Goal: Task Accomplishment & Management: Use online tool/utility

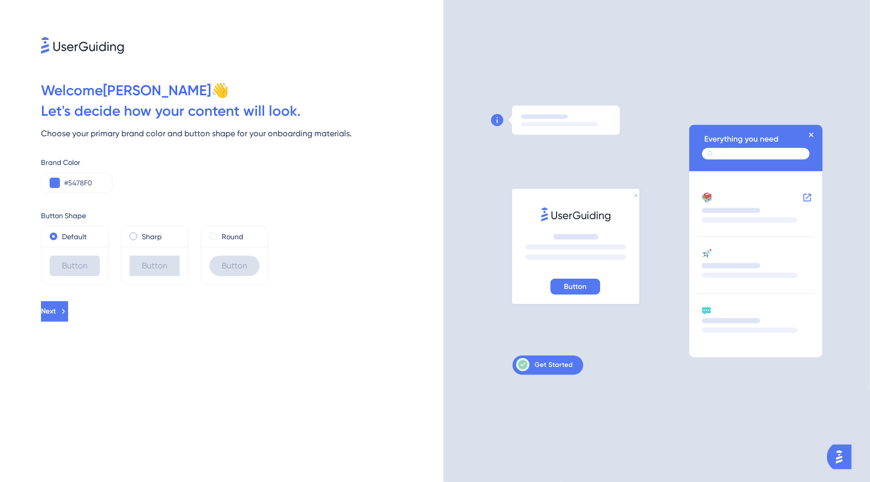
click at [137, 240] on div "Sharp" at bounding box center [155, 236] width 50 height 12
click at [60, 239] on div "Default" at bounding box center [75, 236] width 50 height 12
click at [228, 235] on label "Round" at bounding box center [232, 236] width 21 height 12
click at [156, 236] on label "Sharp" at bounding box center [152, 236] width 20 height 12
click at [76, 234] on label "Default" at bounding box center [74, 236] width 25 height 12
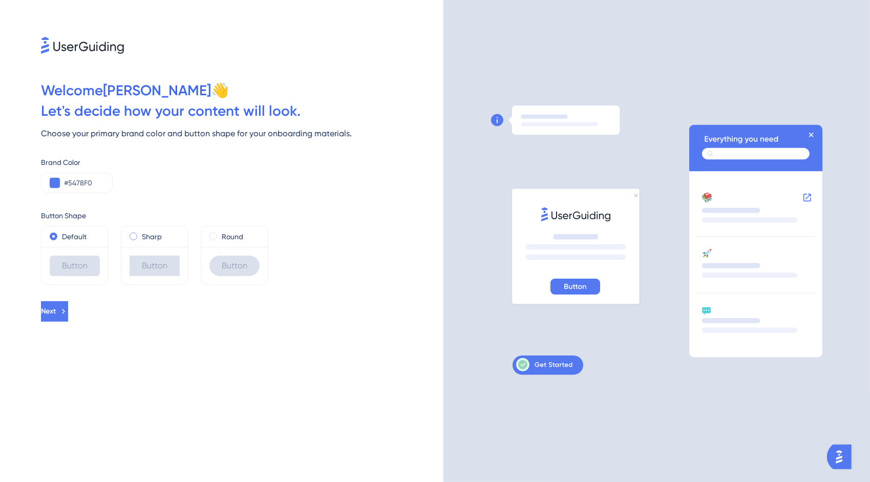
click at [142, 235] on label "Sharp" at bounding box center [152, 236] width 20 height 12
click at [231, 239] on label "Round" at bounding box center [232, 236] width 21 height 12
click at [85, 236] on label "Default" at bounding box center [74, 236] width 25 height 12
click at [68, 309] on button "Next" at bounding box center [54, 311] width 27 height 20
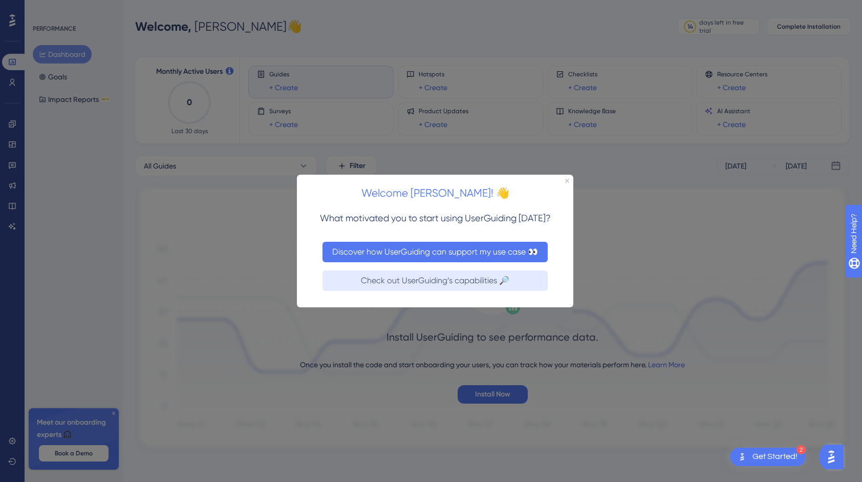
click at [427, 255] on button "Discover how UserGuiding can support my use case 👀" at bounding box center [434, 251] width 225 height 20
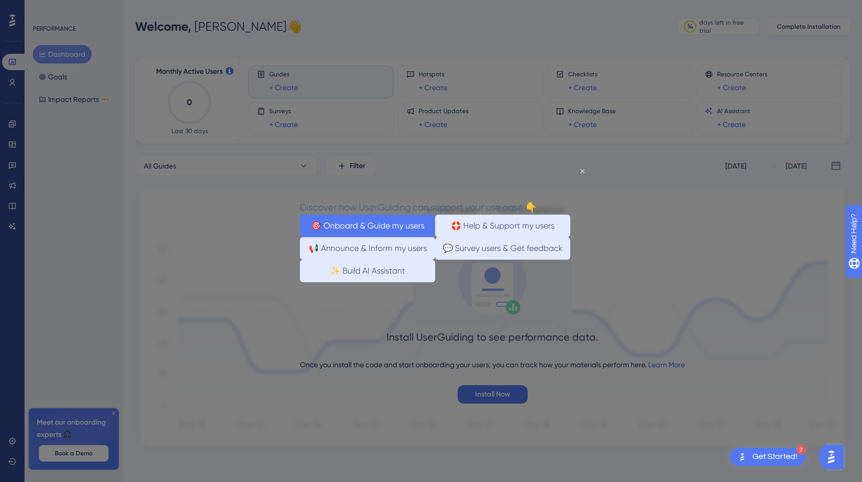
click at [372, 219] on button "🎯 Onboard & Guide my users" at bounding box center [366, 225] width 135 height 23
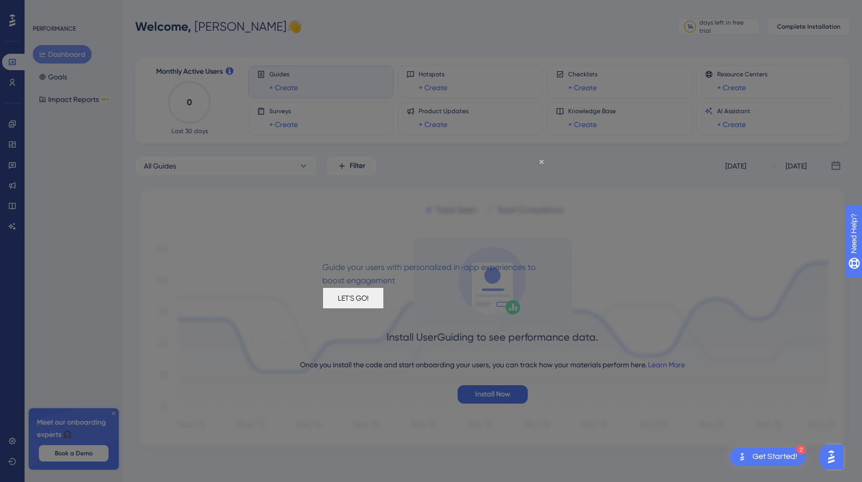
click at [383, 298] on button "LET'S GO!" at bounding box center [352, 297] width 61 height 21
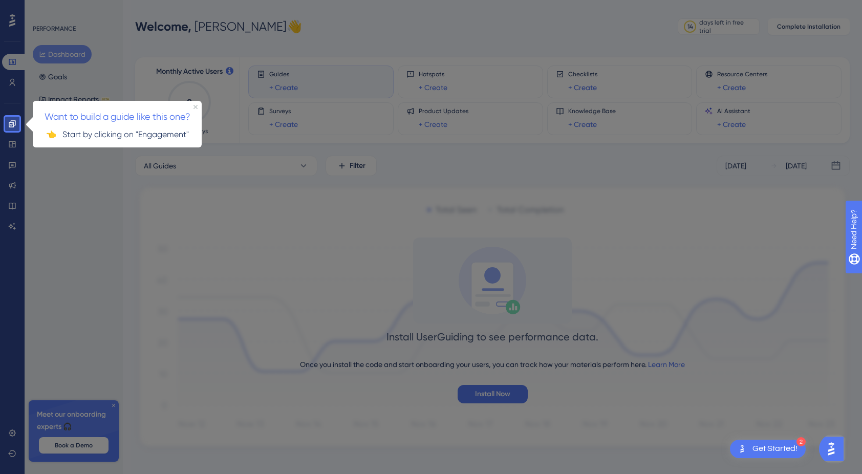
click at [12, 146] on div at bounding box center [12, 308] width 14 height 354
click at [95, 118] on span "Want to build a guide like this one?" at bounding box center [118, 116] width 146 height 11
click at [112, 144] on div "👈 Start by clicking on "Engagement"" at bounding box center [117, 135] width 169 height 21
click at [18, 123] on link at bounding box center [12, 124] width 20 height 16
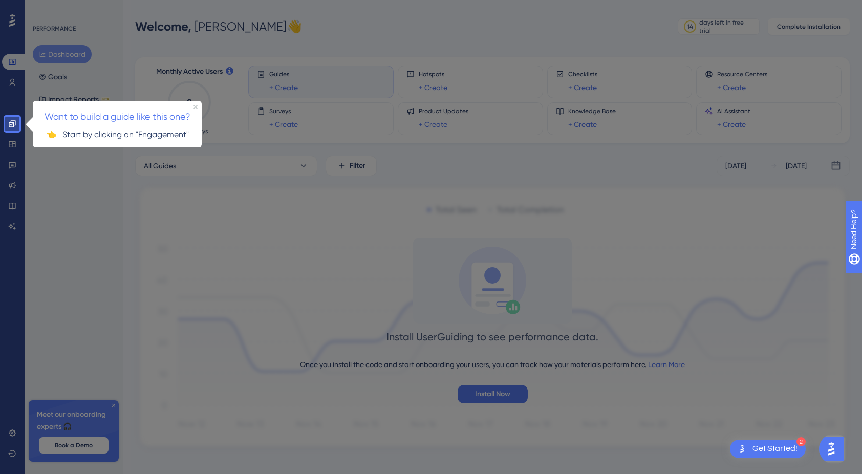
drag, startPoint x: 88, startPoint y: 66, endPoint x: 298, endPoint y: 277, distance: 297.5
click at [298, 277] on div at bounding box center [444, 242] width 850 height 485
click at [15, 122] on icon at bounding box center [12, 124] width 8 height 8
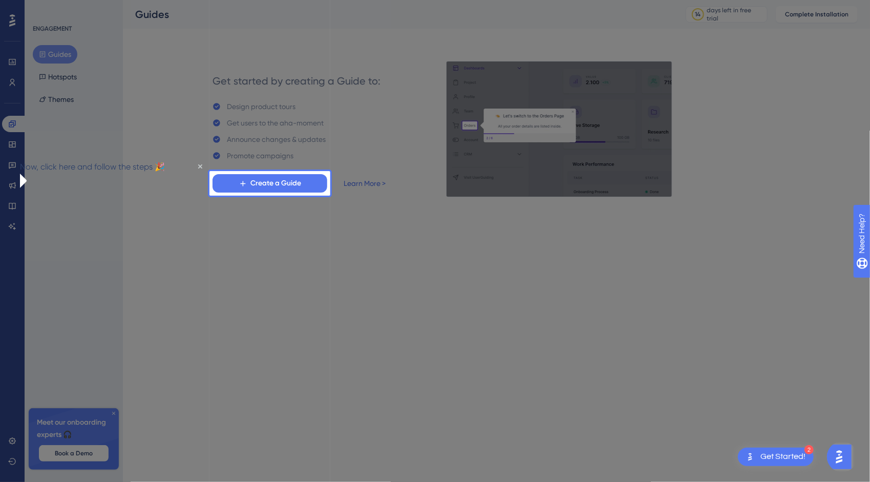
click at [12, 145] on div at bounding box center [104, 241] width 209 height 482
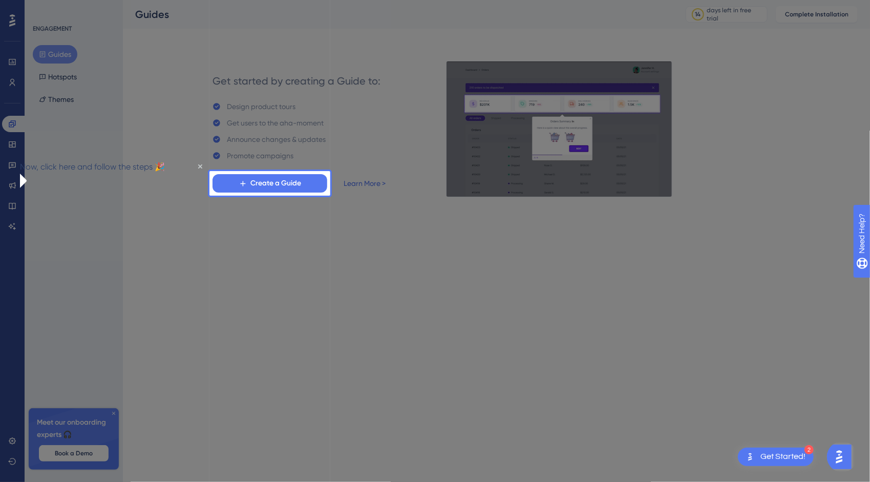
click at [12, 119] on div at bounding box center [104, 241] width 209 height 482
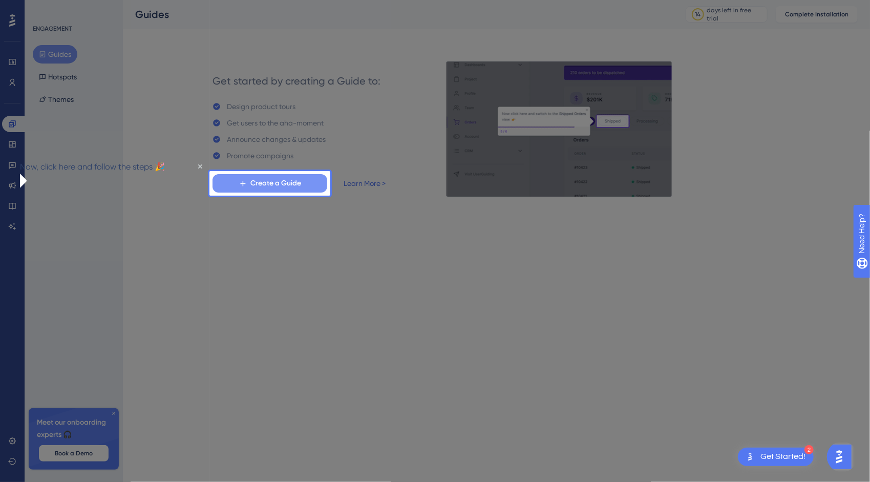
click at [295, 178] on span "Create a Guide" at bounding box center [275, 183] width 51 height 12
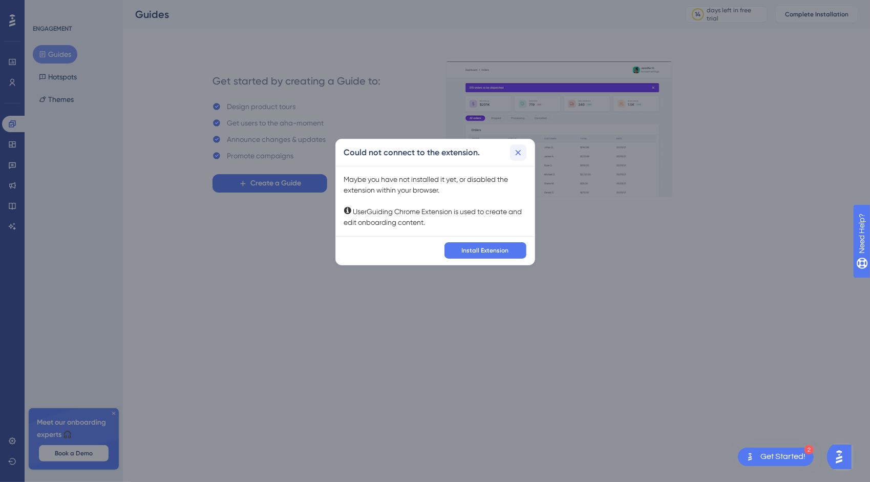
click at [518, 154] on icon at bounding box center [518, 152] width 10 height 10
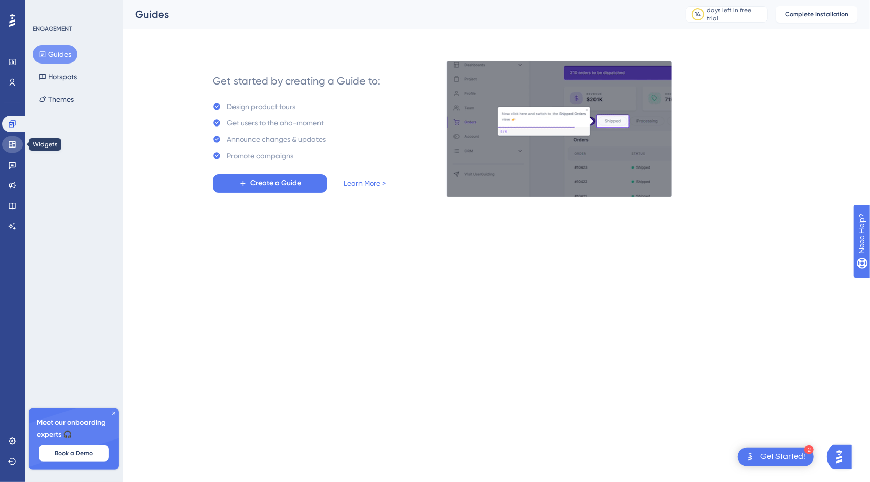
click at [13, 147] on icon at bounding box center [12, 144] width 7 height 6
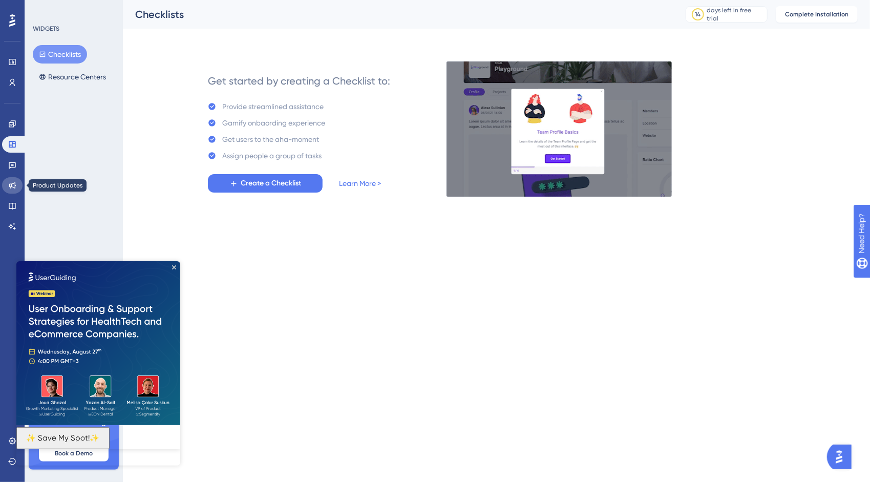
click at [17, 191] on link at bounding box center [12, 185] width 20 height 16
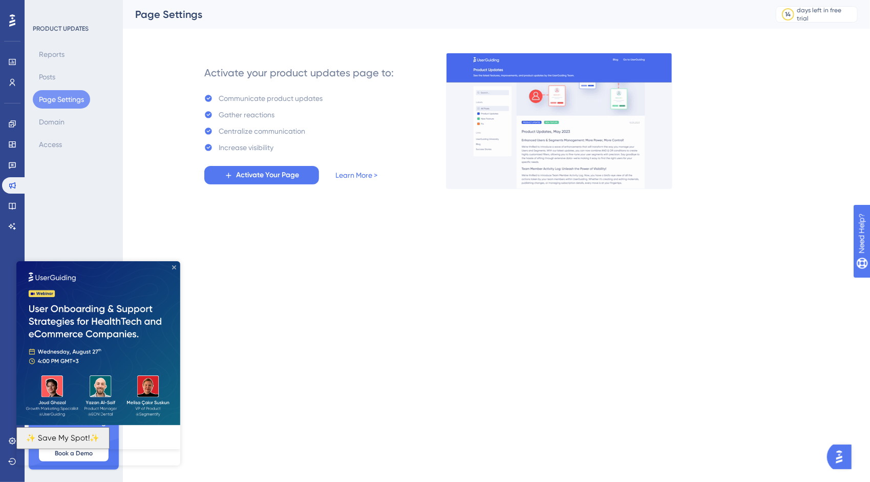
click at [175, 268] on icon "Close Preview" at bounding box center [174, 267] width 4 height 4
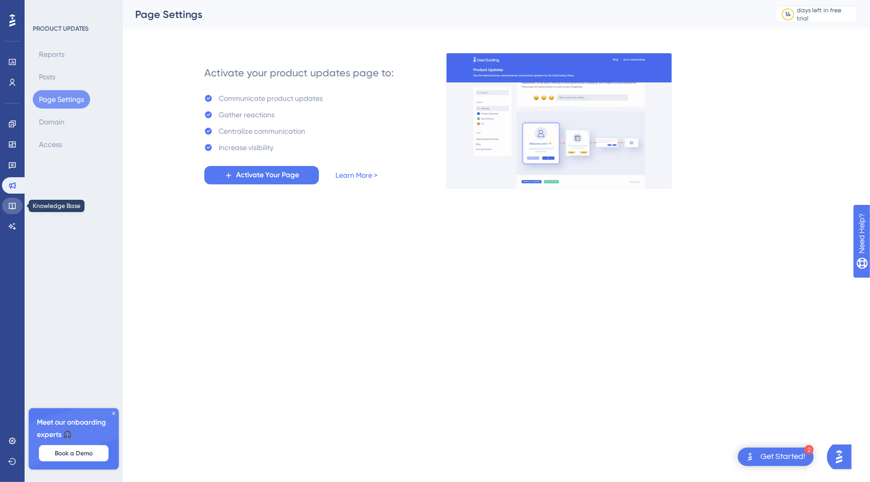
click at [12, 203] on icon at bounding box center [12, 206] width 7 height 7
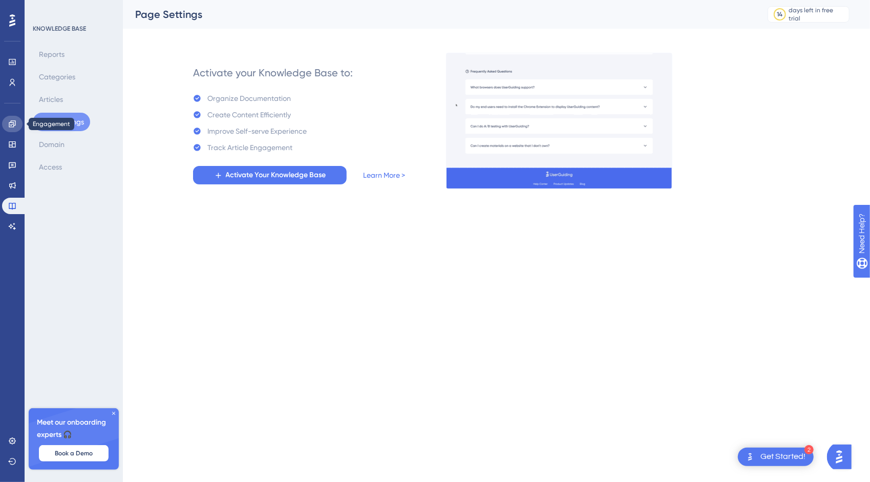
click at [9, 124] on icon at bounding box center [12, 123] width 7 height 7
